Goal: Answer question/provide support: Answer question/provide support

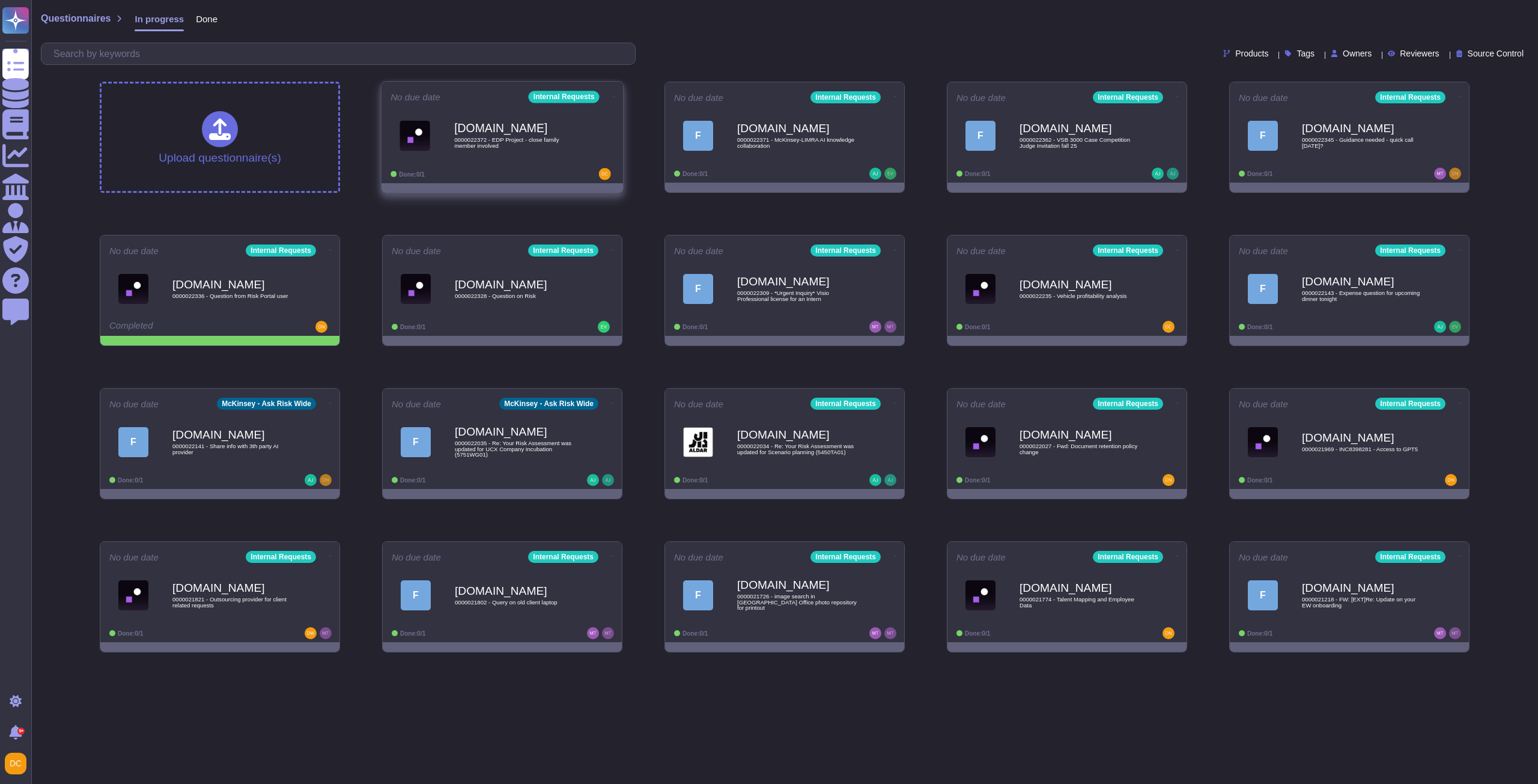
click at [529, 154] on div "[DOMAIN_NAME] 0000022372 - EDP Project - close family member involved" at bounding box center [514, 136] width 121 height 48
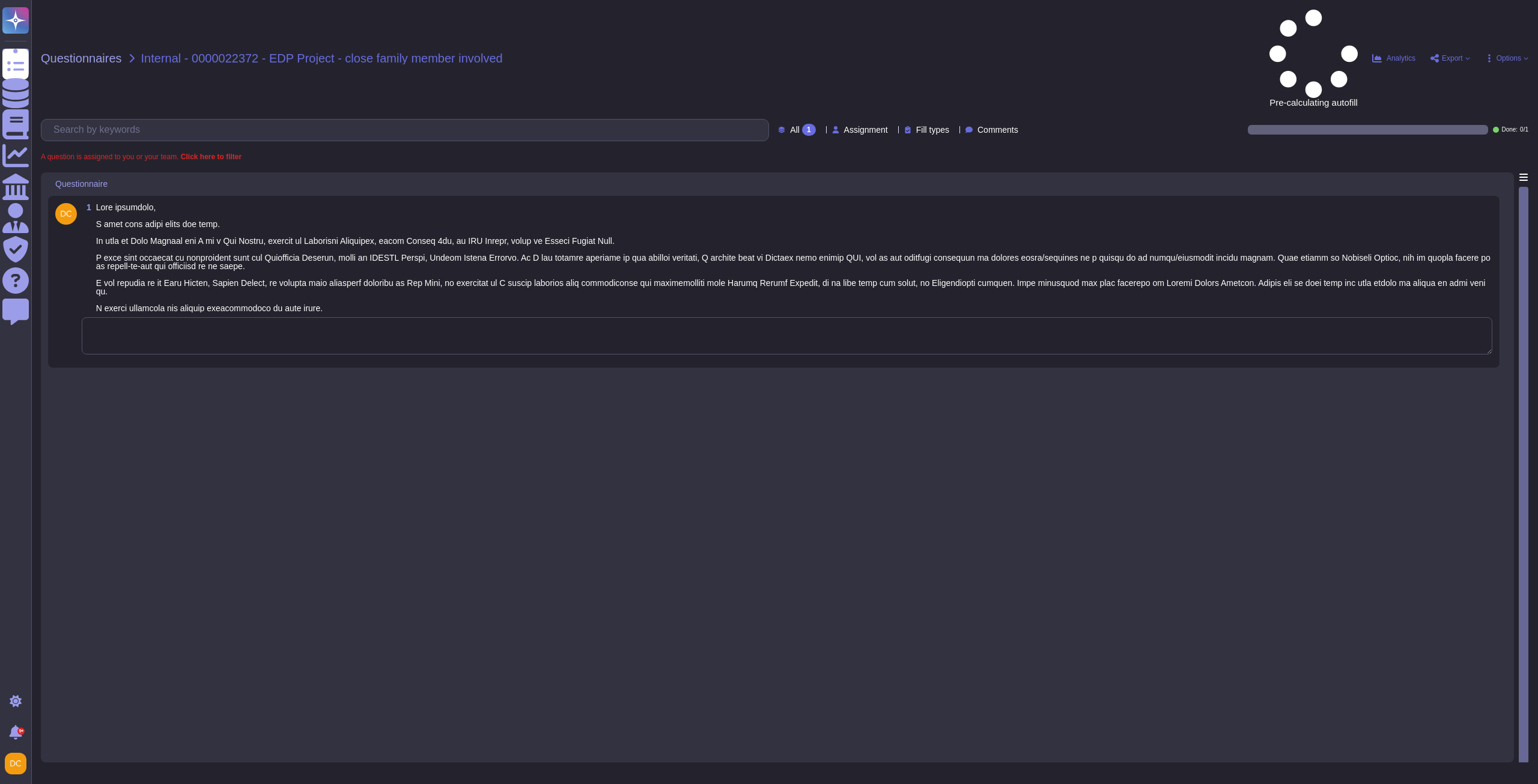
click at [296, 317] on textarea at bounding box center [786, 336] width 1411 height 37
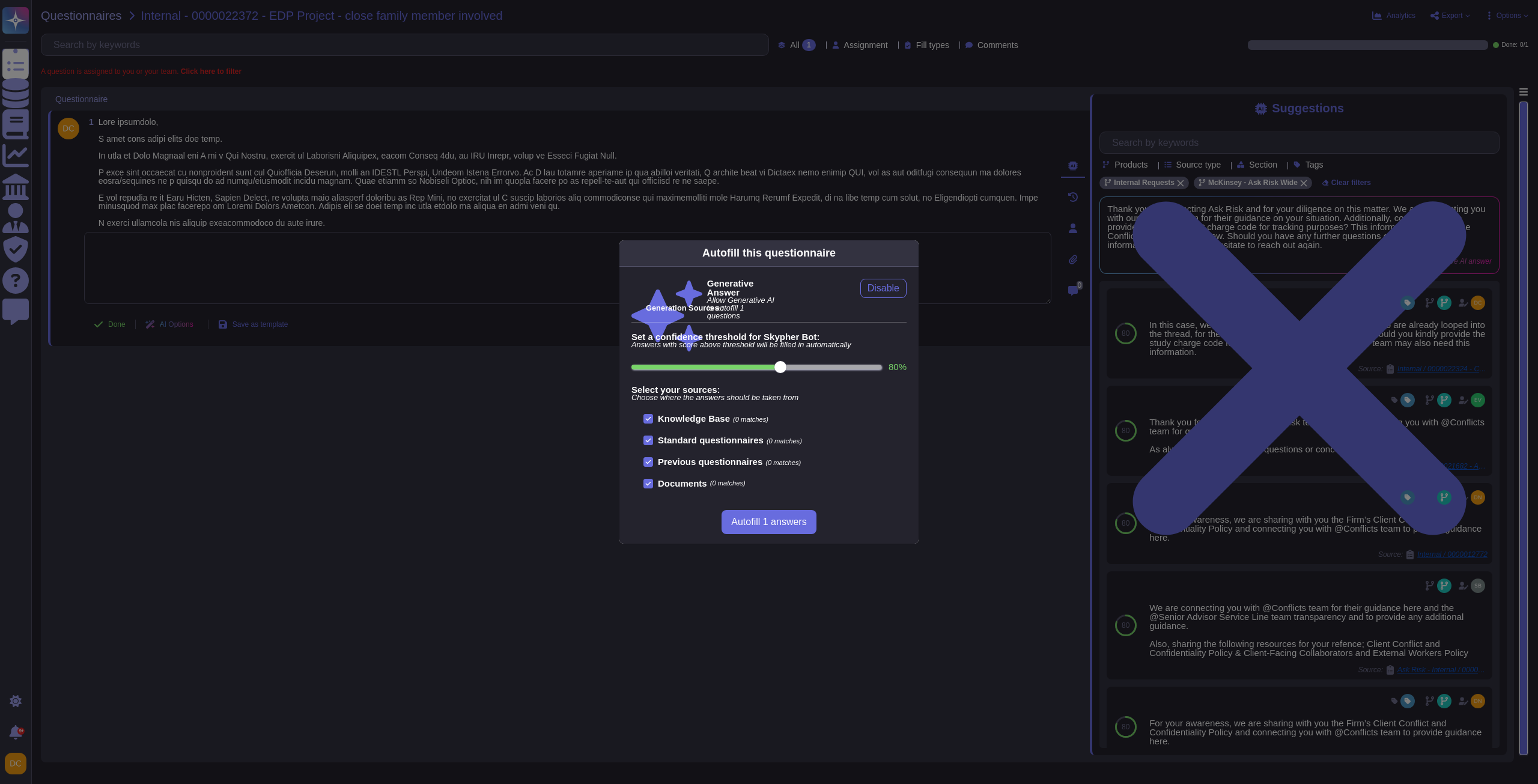
click at [935, 465] on div "Autofill this questionnaire Generative Answer Allow Generative AI to autofill 1…" at bounding box center [769, 392] width 1538 height 784
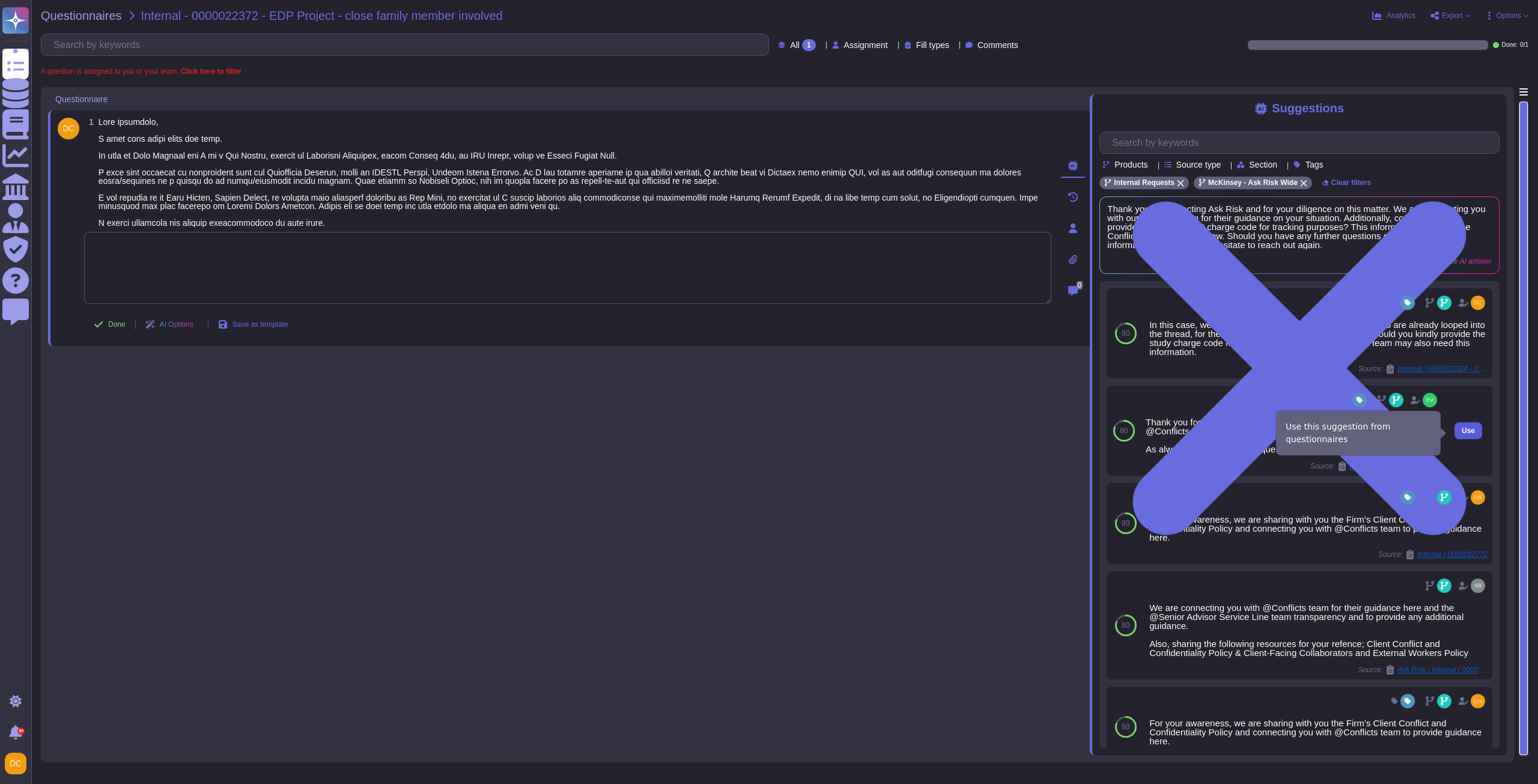
click at [1463, 433] on span "Use" at bounding box center [1468, 430] width 14 height 7
type textarea "Thank you for contacting the Ask Risk team. We are connecting you with @Conflic…"
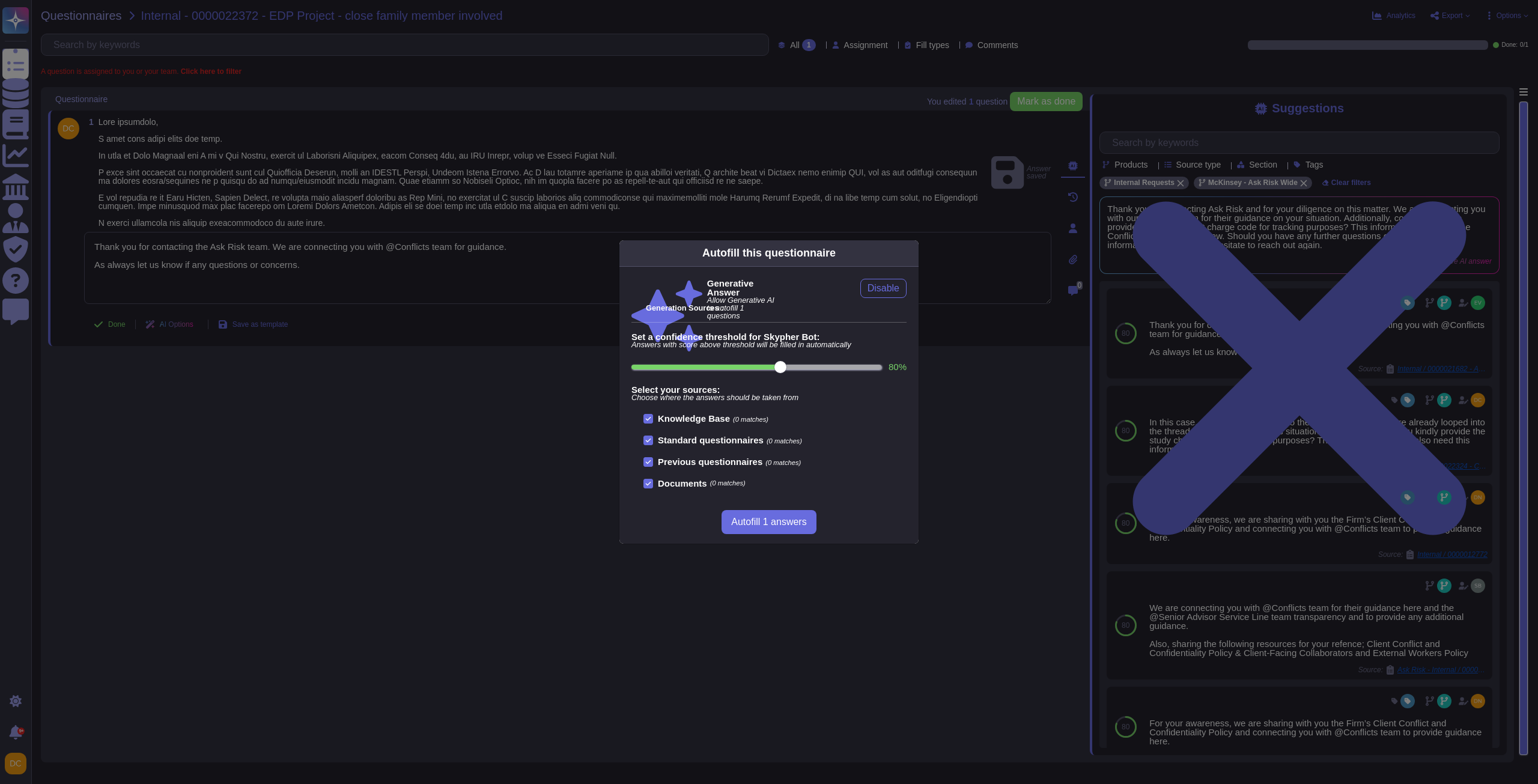
click at [997, 518] on div "Autofill this questionnaire Generative Answer Allow Generative AI to autofill 1…" at bounding box center [769, 392] width 1538 height 784
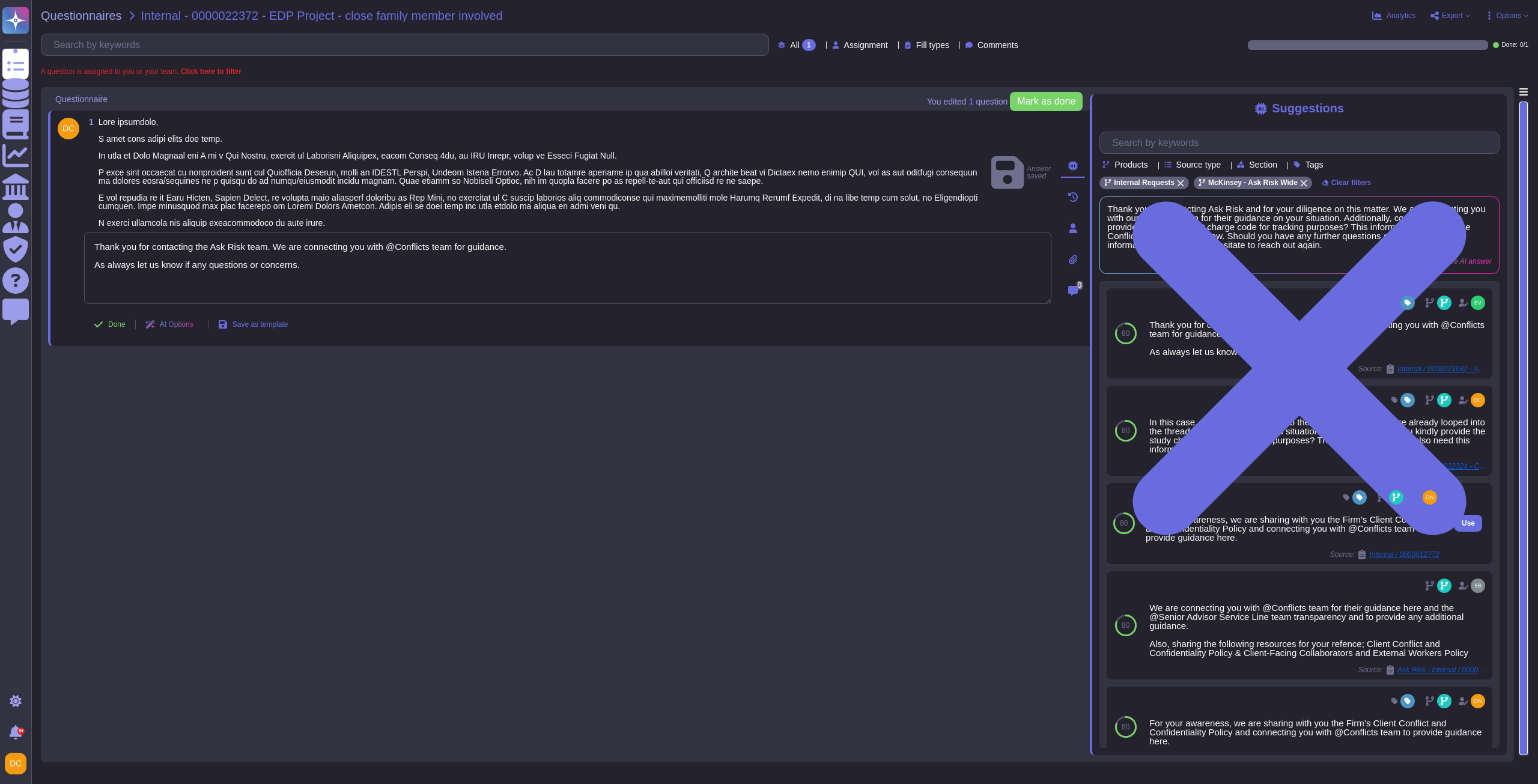
click at [1173, 533] on div "For your awareness, we are sharing with you the Firm’s Client Conflict and Conf…" at bounding box center [1292, 528] width 293 height 27
click at [1371, 556] on span "Internal / 0000012772" at bounding box center [1404, 554] width 71 height 7
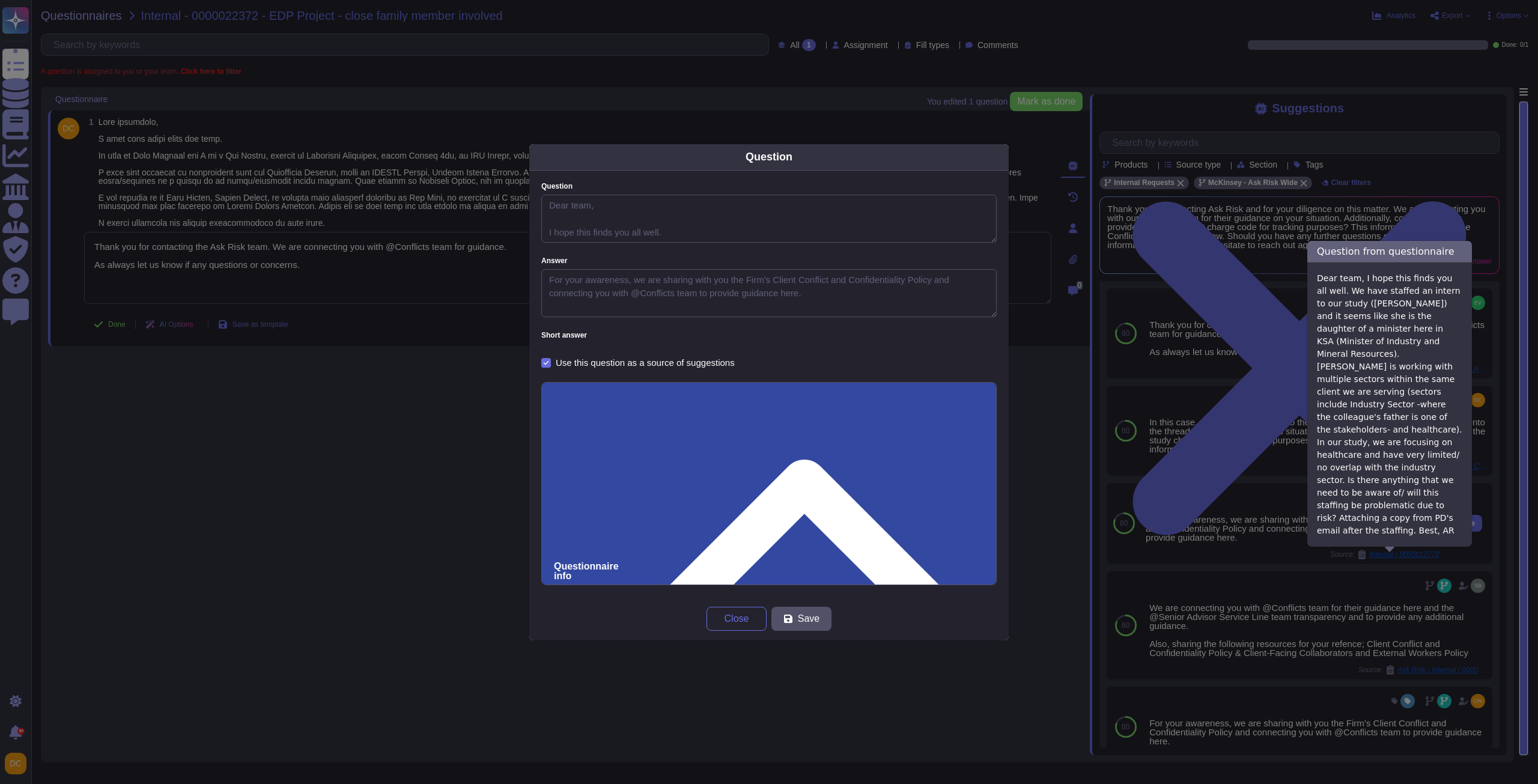
type textarea "Dear team, I hope this finds you all well. We have staffed an intern to our stu…"
type textarea "For your awareness, we are sharing with you the Firm’s Client Conflict and Conf…"
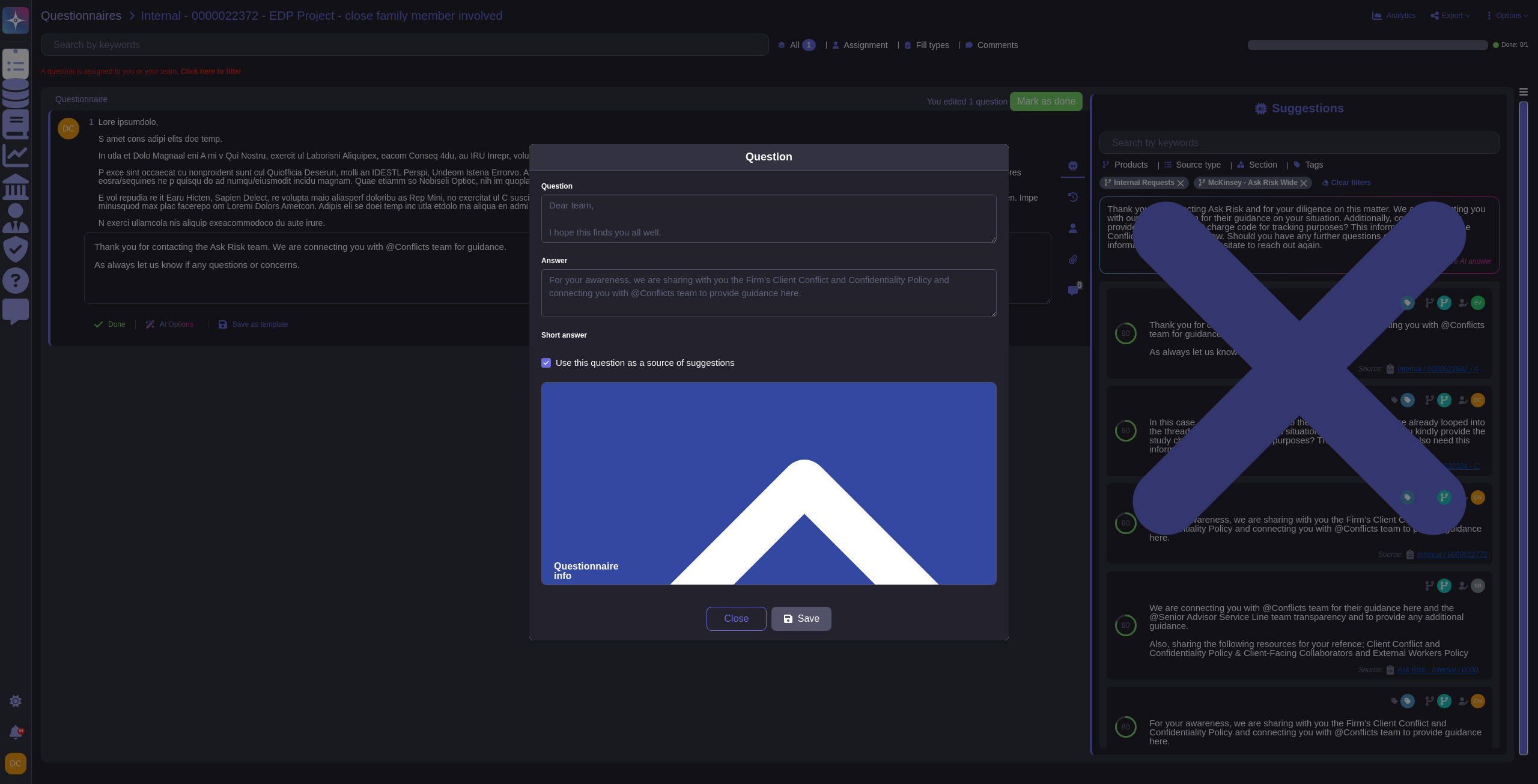
click at [588, 782] on input "0000012772" at bounding box center [769, 793] width 430 height 22
click at [737, 610] on button "Close" at bounding box center [737, 618] width 60 height 24
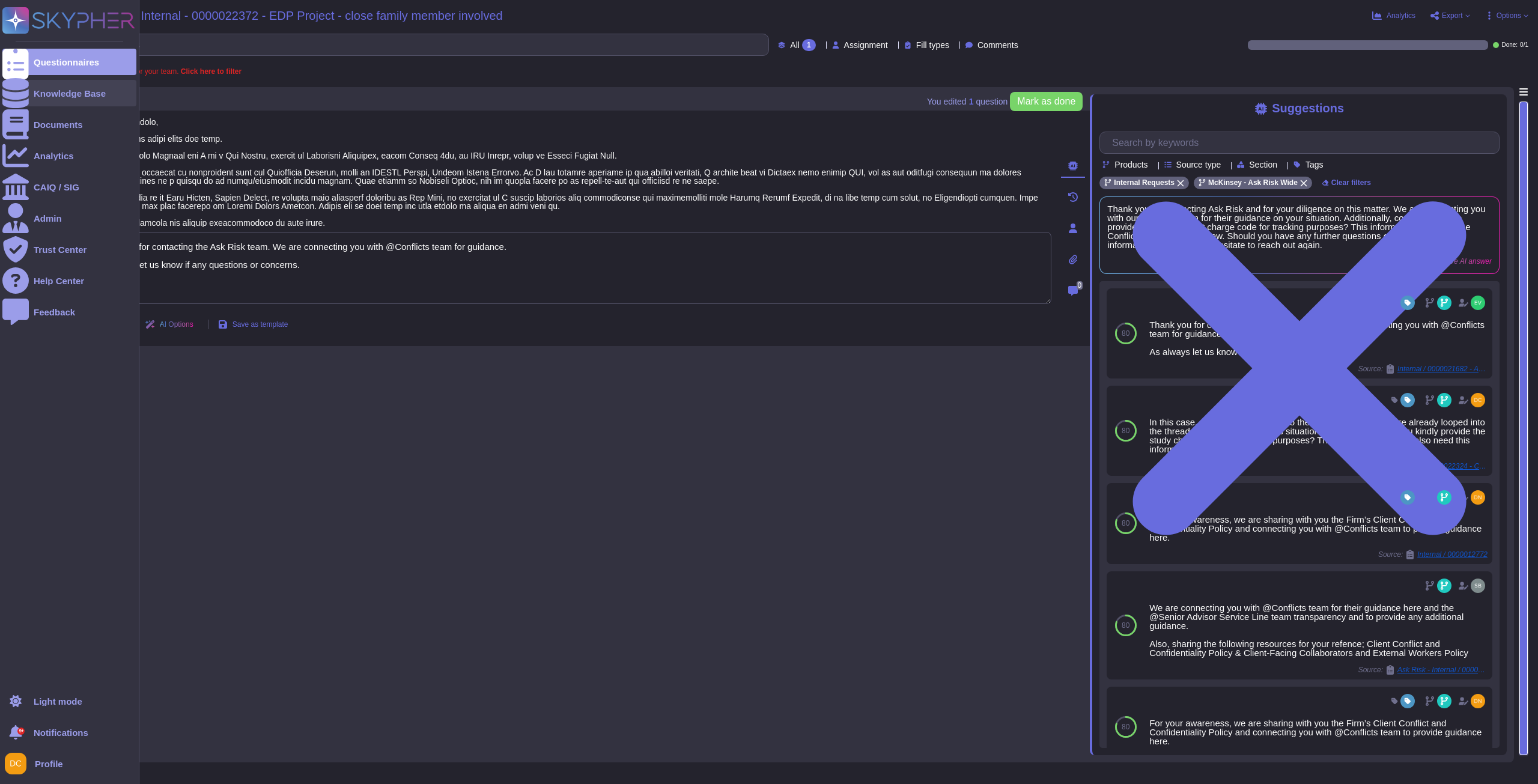
click at [25, 88] on div at bounding box center [15, 93] width 26 height 26
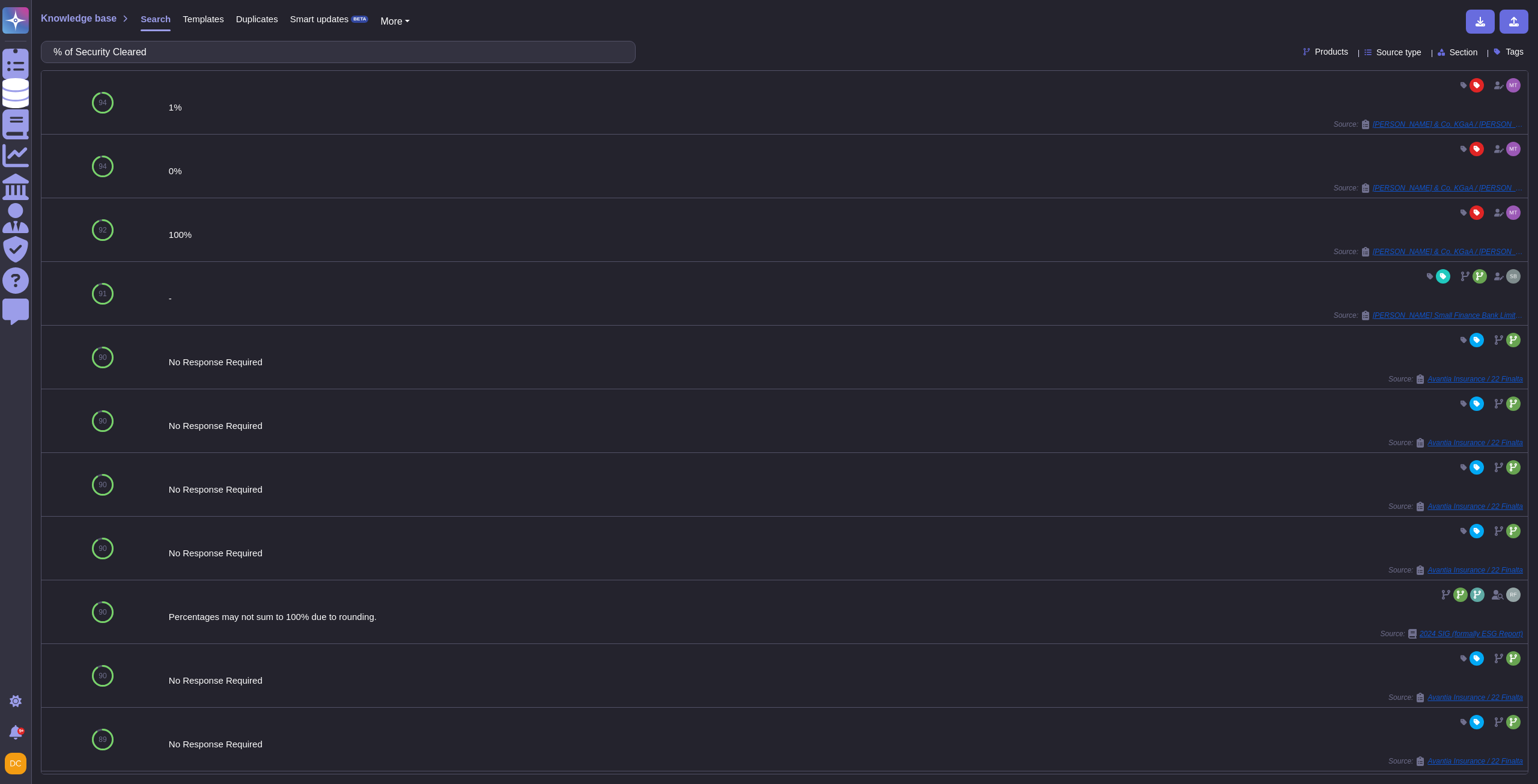
click at [76, 49] on input "% of Security Cleared" at bounding box center [335, 52] width 575 height 21
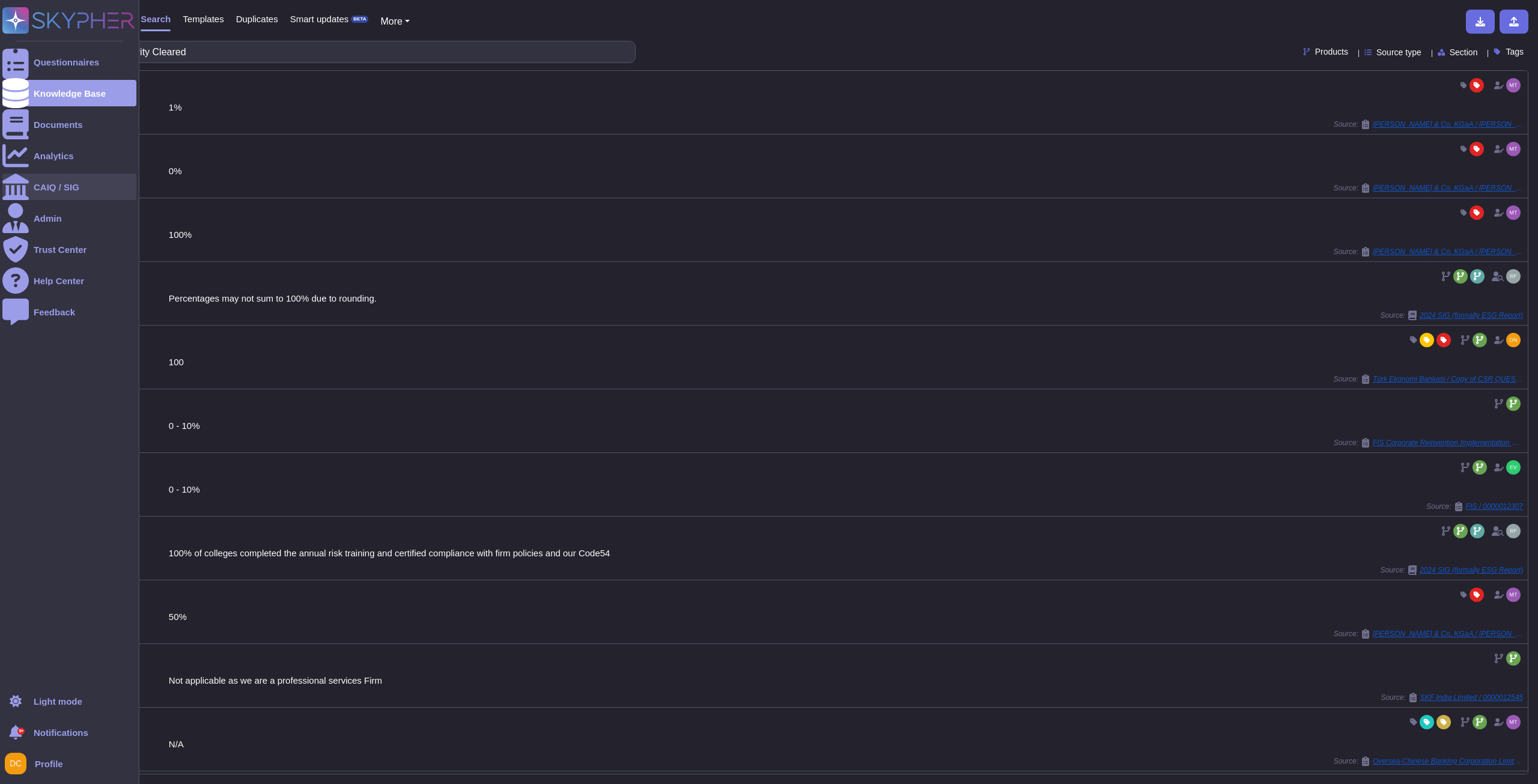
type input "percentage of Security Cleared"
